Goal: Information Seeking & Learning: Find specific fact

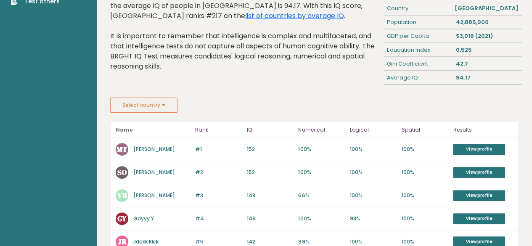
scroll to position [64, 0]
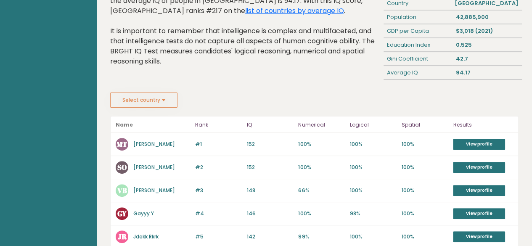
click at [169, 92] on button "Select country" at bounding box center [143, 99] width 67 height 15
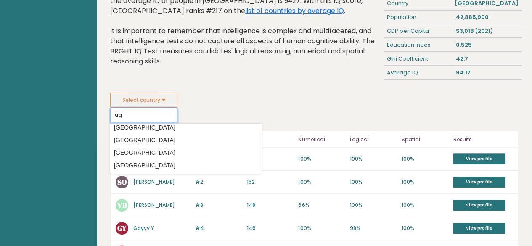
scroll to position [0, 0]
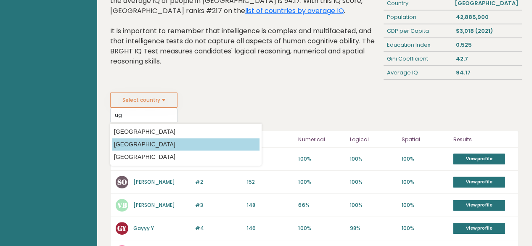
click at [208, 141] on option "[GEOGRAPHIC_DATA]" at bounding box center [185, 144] width 147 height 12
type input "[GEOGRAPHIC_DATA]"
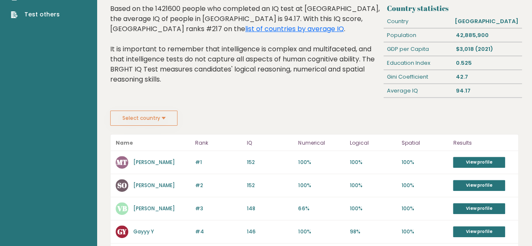
scroll to position [43, 0]
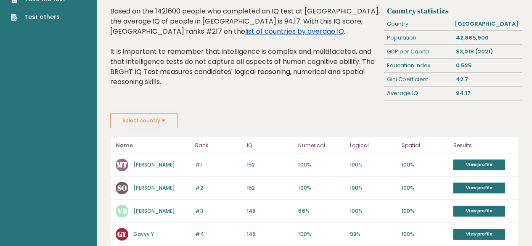
click at [245, 32] on link "list of countries by average IQ" at bounding box center [294, 31] width 99 height 10
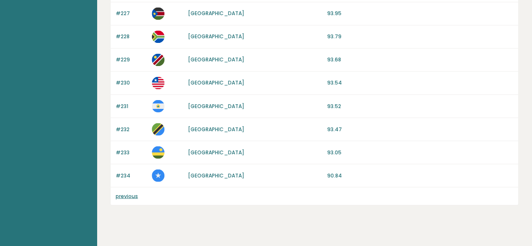
scroll to position [712, 0]
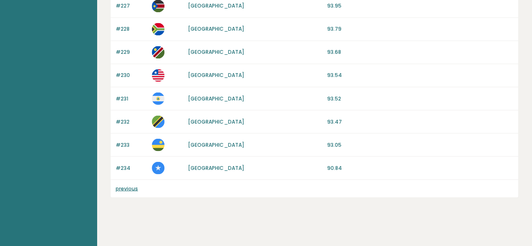
click at [128, 185] on link "previous" at bounding box center [127, 188] width 22 height 7
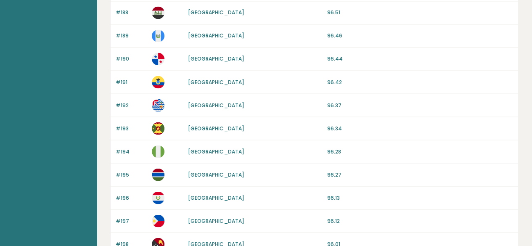
scroll to position [849, 0]
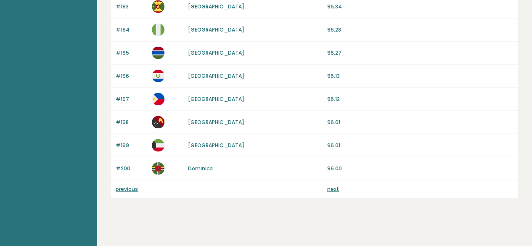
click at [330, 181] on div "previous next" at bounding box center [314, 189] width 407 height 18
click at [330, 185] on link "next" at bounding box center [333, 188] width 12 height 7
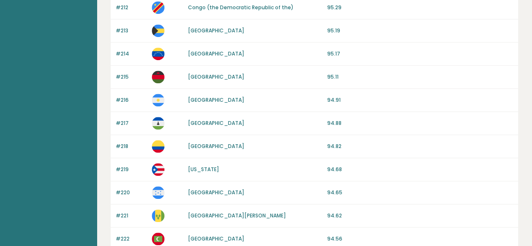
scroll to position [712, 0]
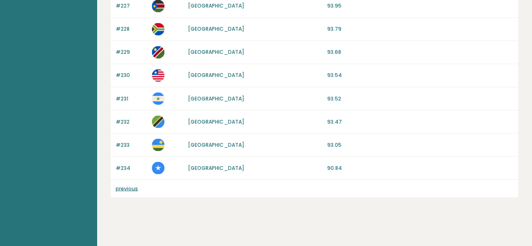
drag, startPoint x: 128, startPoint y: 192, endPoint x: 128, endPoint y: 186, distance: 5.5
click at [128, 186] on div "previous" at bounding box center [314, 188] width 407 height 18
click at [128, 185] on link "previous" at bounding box center [127, 188] width 22 height 7
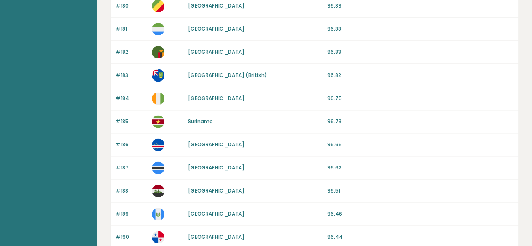
scroll to position [849, 0]
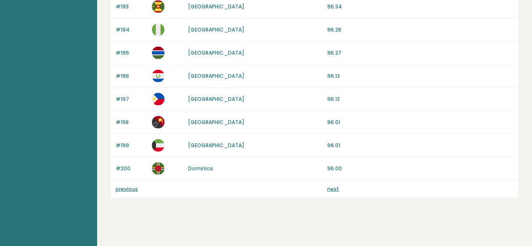
click at [336, 185] on link "next" at bounding box center [333, 188] width 12 height 7
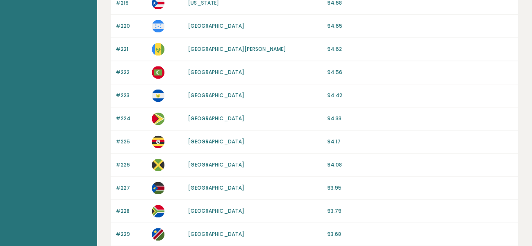
scroll to position [712, 0]
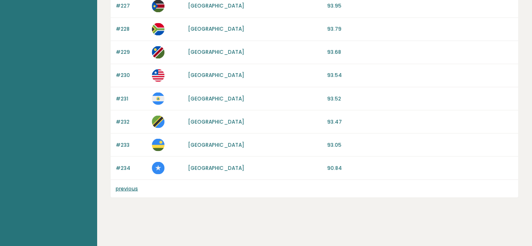
click at [335, 183] on div "previous" at bounding box center [314, 188] width 407 height 18
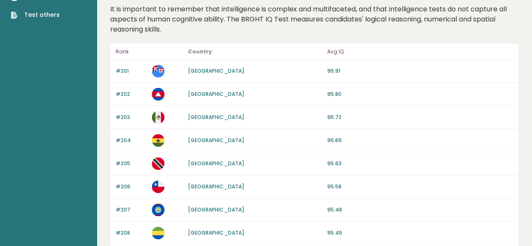
scroll to position [0, 0]
